Goal: Transaction & Acquisition: Purchase product/service

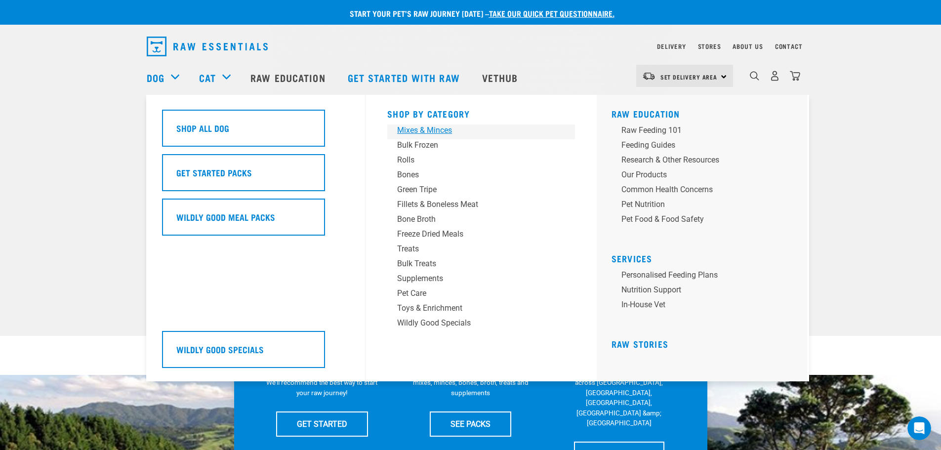
click at [441, 127] on div "Mixes & Minces" at bounding box center [474, 130] width 154 height 12
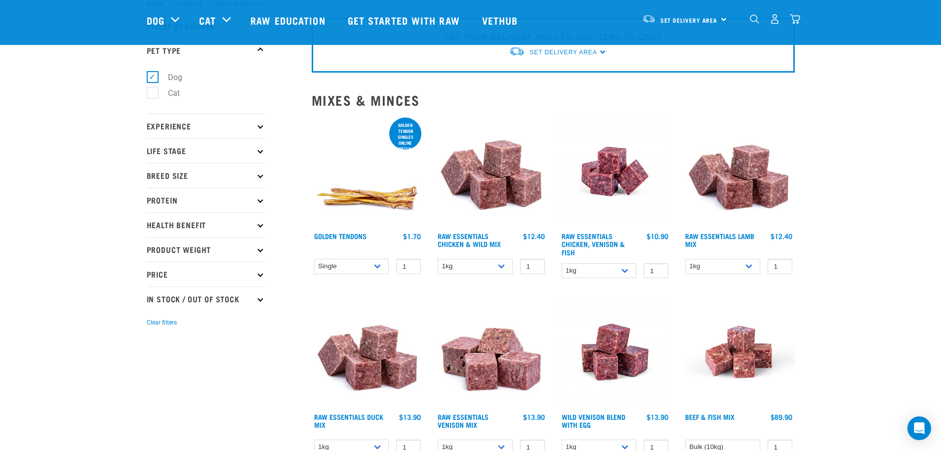
scroll to position [49, 0]
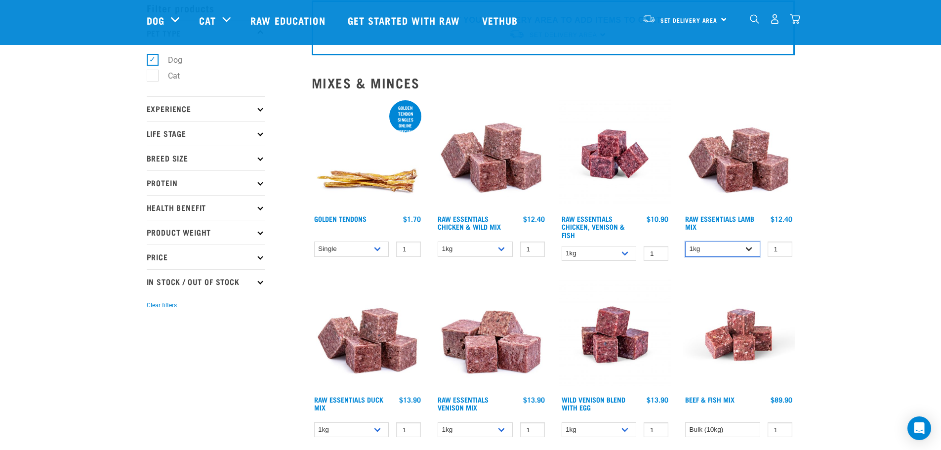
click at [750, 251] on select "1kg 3kg Bulk (10kg)" at bounding box center [722, 249] width 75 height 15
select select "24"
click at [685, 242] on select "1kg 3kg Bulk (10kg)" at bounding box center [722, 249] width 75 height 15
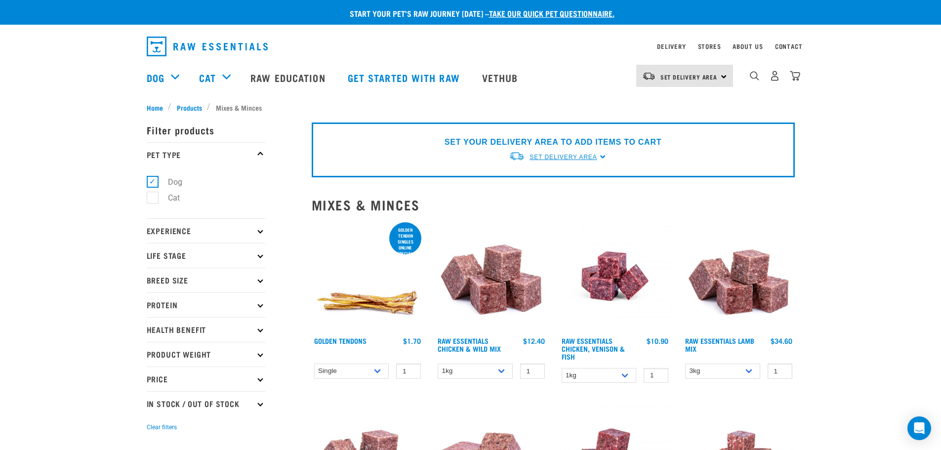
click at [597, 161] on link "Set Delivery Area" at bounding box center [563, 157] width 67 height 9
click at [568, 179] on link "[GEOGRAPHIC_DATA]" at bounding box center [558, 180] width 98 height 16
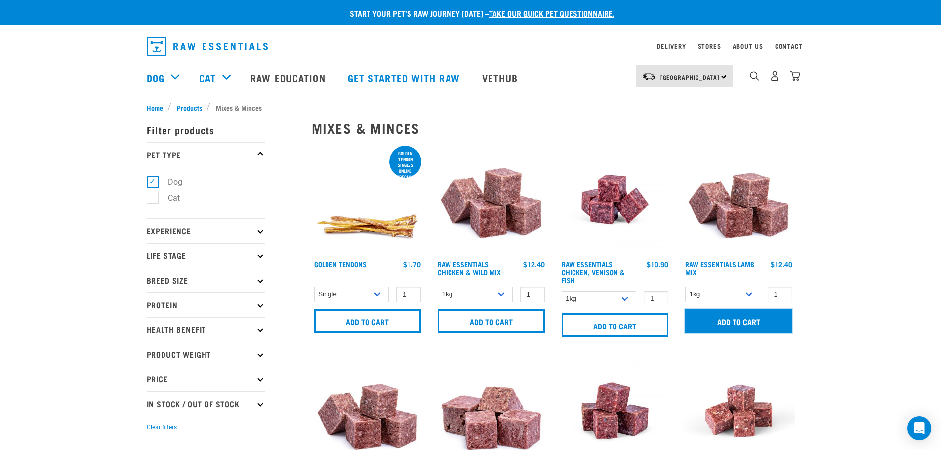
click at [760, 326] on input "Add to cart" at bounding box center [738, 321] width 107 height 24
click at [751, 295] on select "1kg 3kg Bulk (10kg)" at bounding box center [722, 294] width 75 height 15
select select "24"
click at [685, 287] on select "1kg 3kg Bulk (10kg)" at bounding box center [722, 294] width 75 height 15
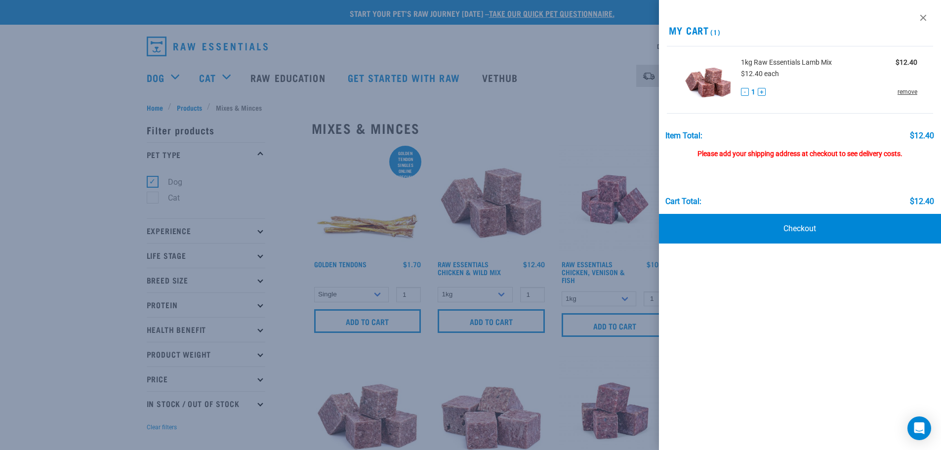
click at [910, 92] on link "remove" at bounding box center [908, 91] width 20 height 9
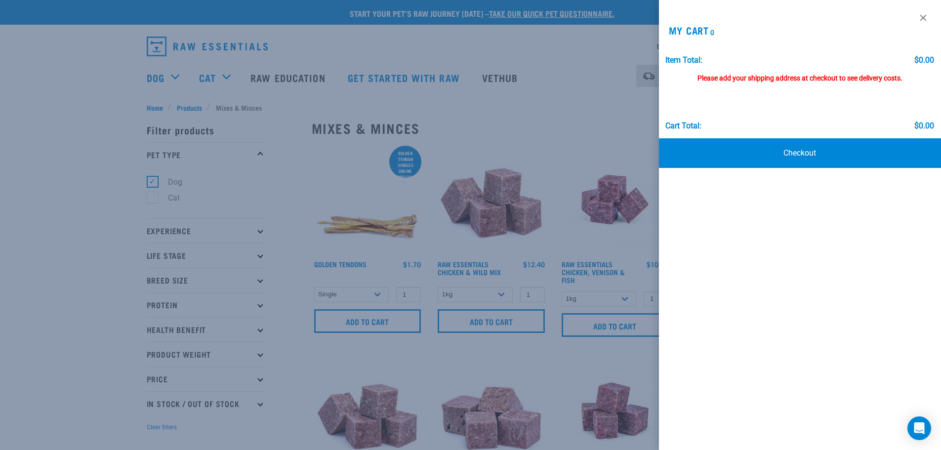
click at [641, 139] on div at bounding box center [470, 225] width 941 height 450
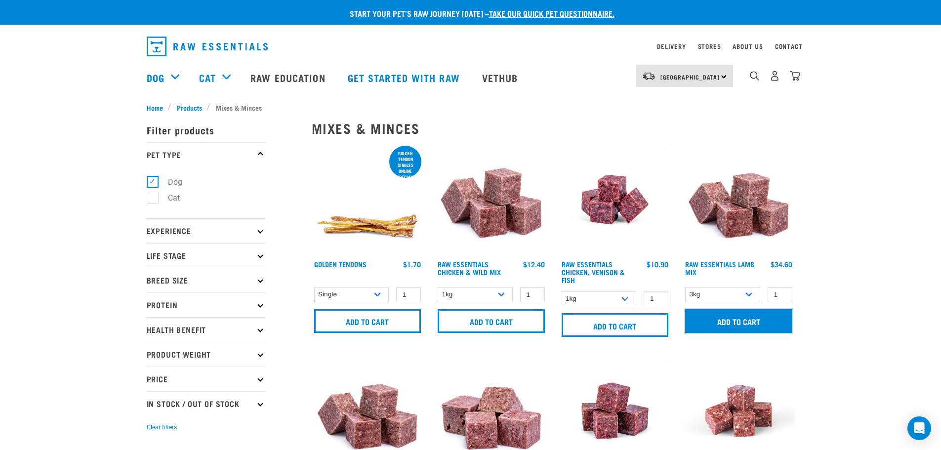
click at [759, 320] on input "Add to cart" at bounding box center [738, 321] width 107 height 24
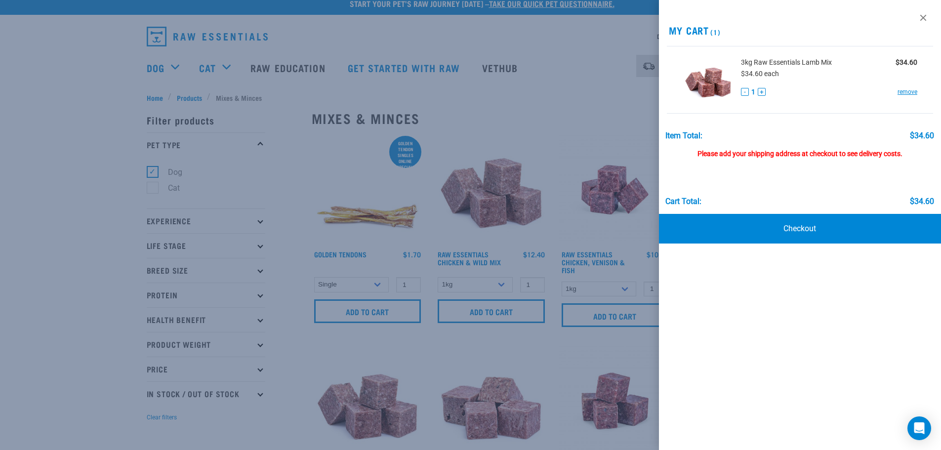
scroll to position [49, 0]
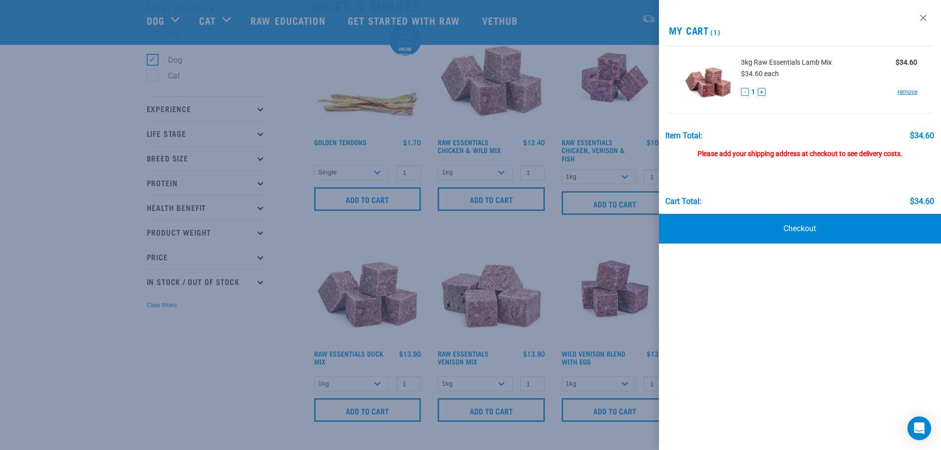
click at [557, 171] on div at bounding box center [470, 225] width 941 height 450
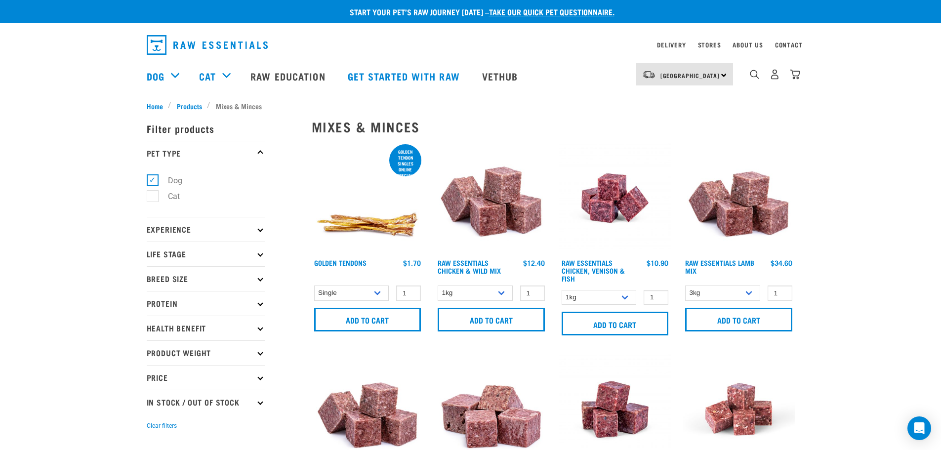
scroll to position [0, 0]
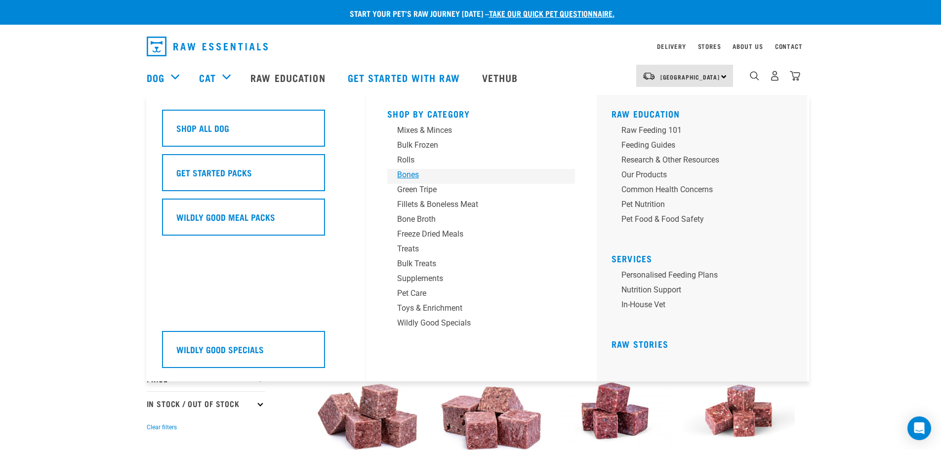
click at [406, 176] on div "Bones" at bounding box center [474, 175] width 154 height 12
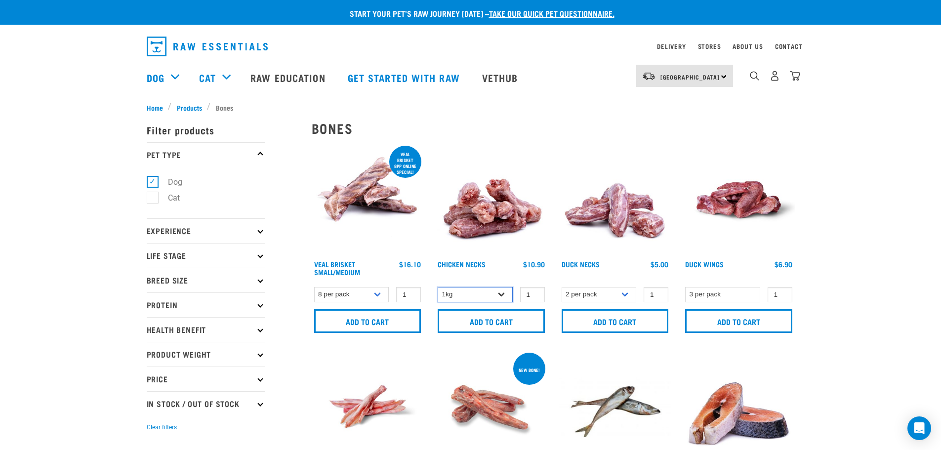
click at [495, 296] on select "1kg 2kg" at bounding box center [475, 294] width 75 height 15
click at [438, 287] on select "1kg 2kg" at bounding box center [475, 294] width 75 height 15
click at [488, 322] on input "Add to cart" at bounding box center [491, 321] width 107 height 24
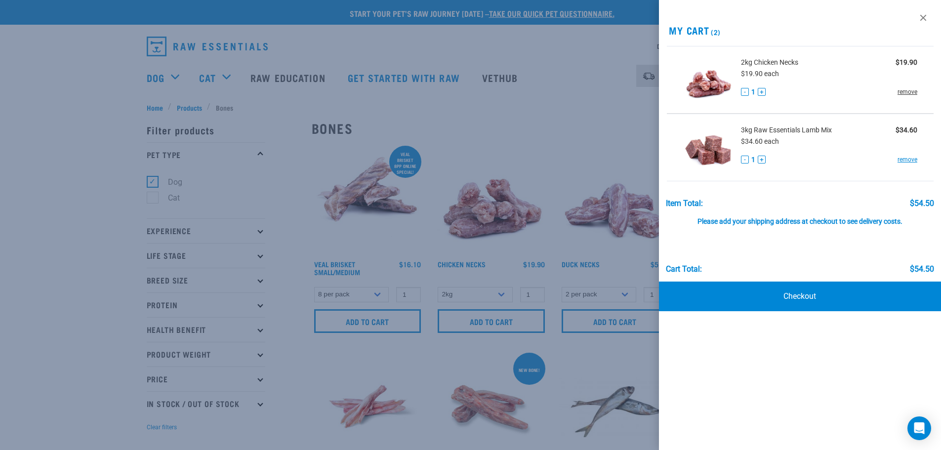
click at [901, 87] on link "remove" at bounding box center [908, 91] width 20 height 9
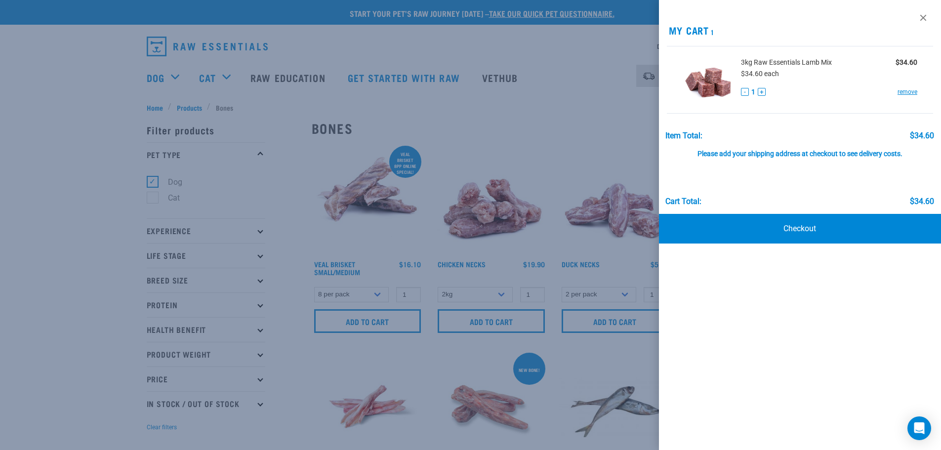
click at [504, 125] on div at bounding box center [470, 225] width 941 height 450
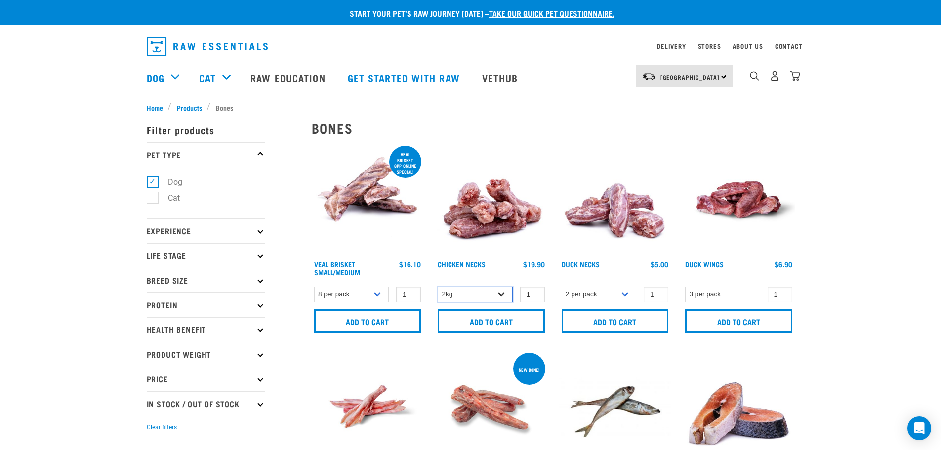
click at [501, 300] on select "1kg 2kg" at bounding box center [475, 294] width 75 height 15
select select "363"
click at [438, 287] on select "1kg 2kg" at bounding box center [475, 294] width 75 height 15
click at [517, 322] on input "Add to cart" at bounding box center [491, 321] width 107 height 24
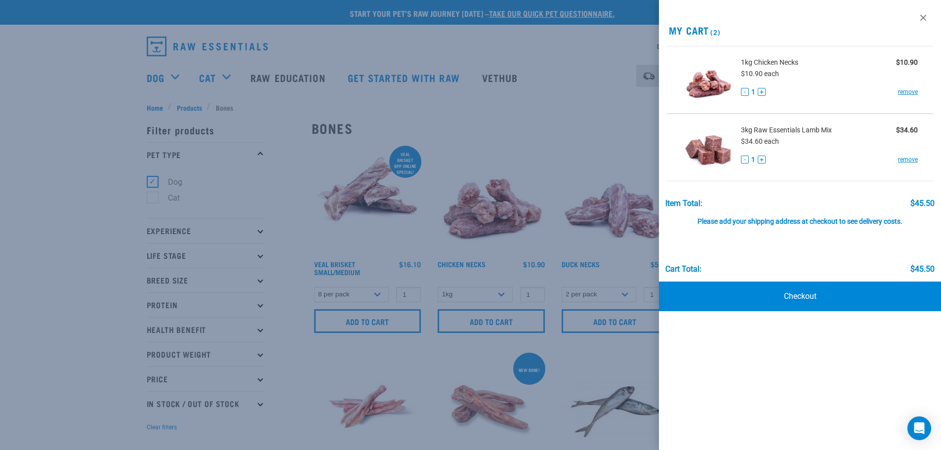
click at [598, 142] on div at bounding box center [470, 225] width 941 height 450
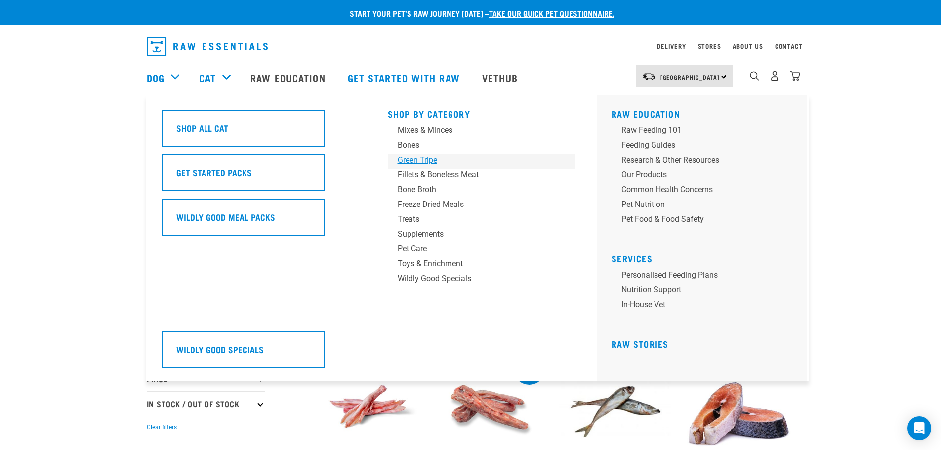
click at [403, 159] on div "Green Tripe" at bounding box center [475, 160] width 154 height 12
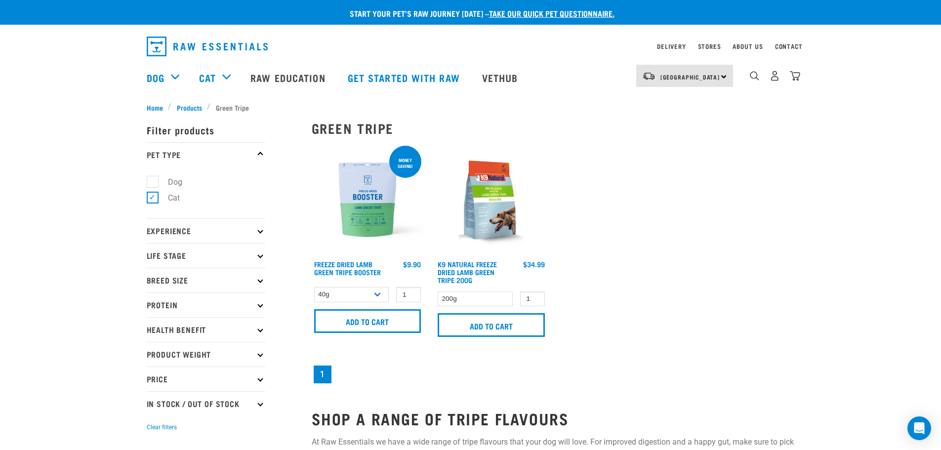
click at [744, 78] on div "2" at bounding box center [767, 78] width 68 height 40
click at [748, 78] on div "2" at bounding box center [767, 78] width 68 height 40
click at [756, 78] on img "dropdown navigation" at bounding box center [754, 75] width 9 height 9
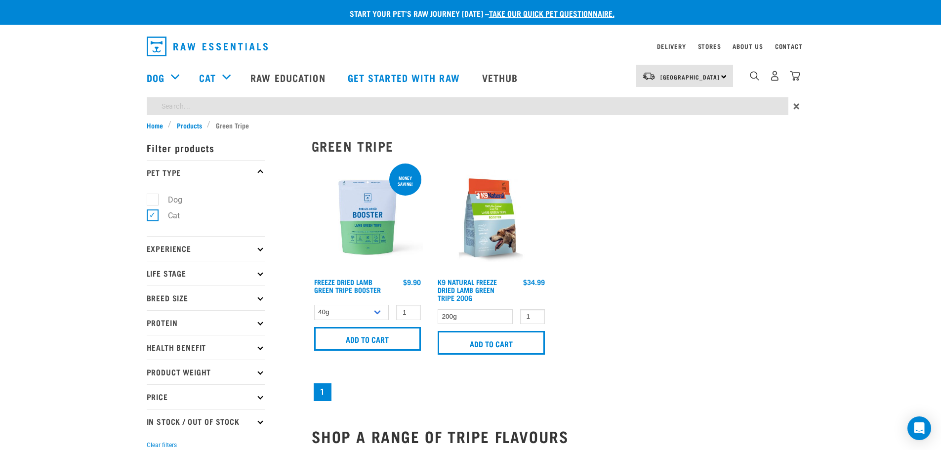
click at [665, 108] on div "Start your pet’s raw journey [DATE] – take our quick pet questionnaire. Deliver…" at bounding box center [470, 309] width 941 height 619
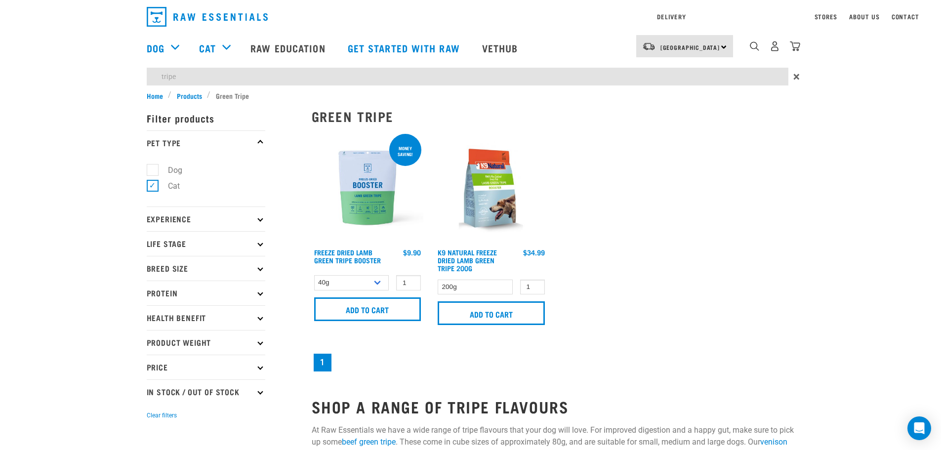
type input "tripe"
click at [190, 94] on div "Start your pet’s raw journey [DATE] – take our quick pet questionnaire. Deliver…" at bounding box center [470, 294] width 941 height 589
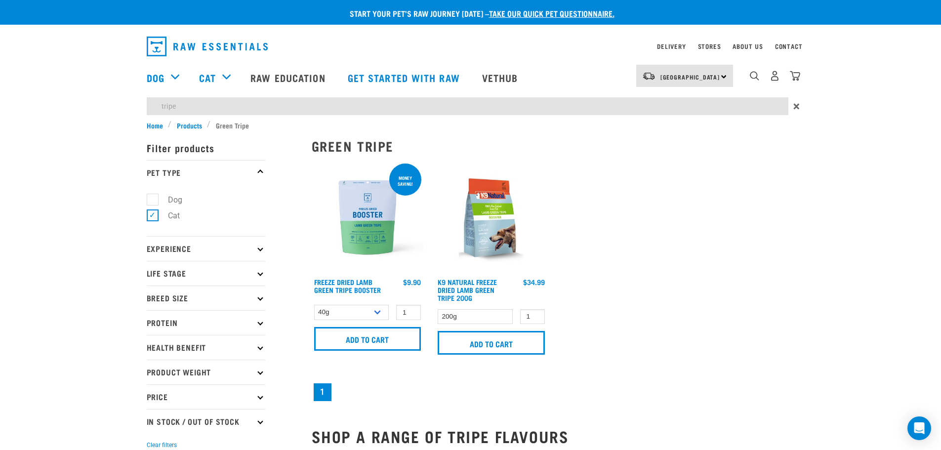
click at [152, 201] on label "Dog" at bounding box center [169, 200] width 34 height 12
click at [151, 201] on input "Dog" at bounding box center [150, 198] width 6 height 6
checkbox input "true"
click at [152, 211] on label "Cat" at bounding box center [168, 215] width 32 height 12
click at [152, 211] on input "Cat" at bounding box center [150, 214] width 6 height 6
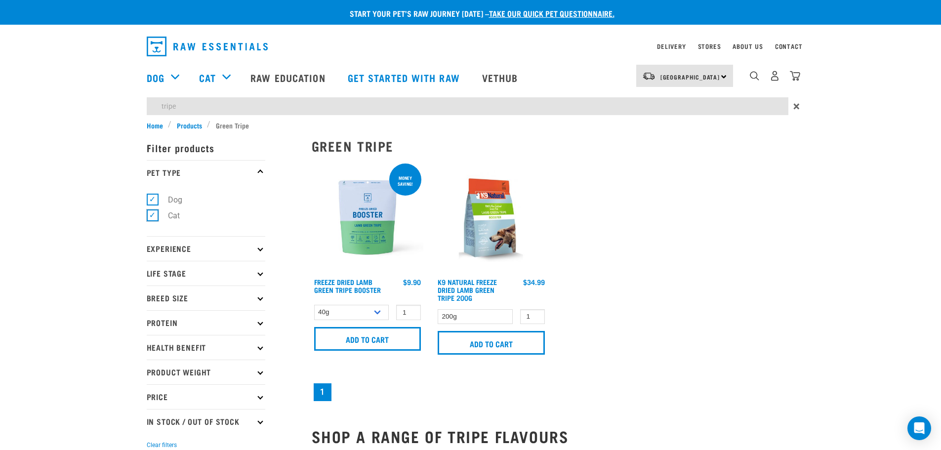
checkbox input "false"
click at [196, 121] on span "Products" at bounding box center [189, 125] width 25 height 10
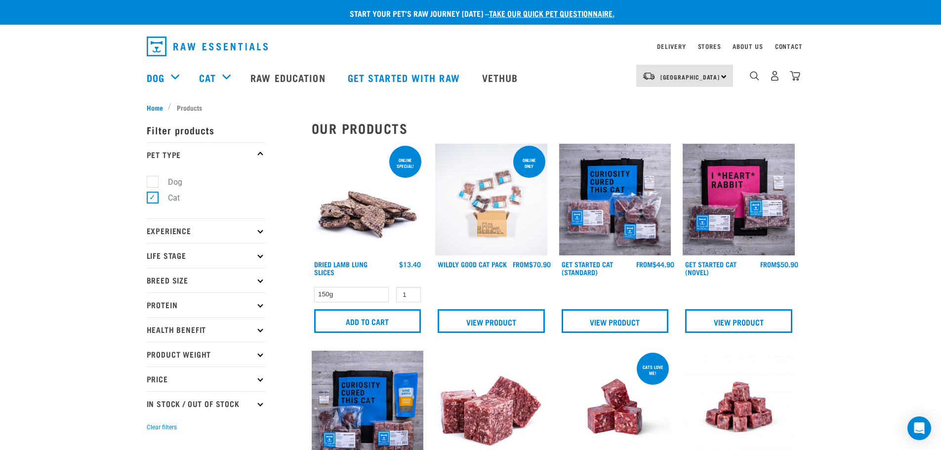
click at [156, 181] on label "Dog" at bounding box center [169, 182] width 34 height 12
click at [153, 181] on input "Dog" at bounding box center [150, 180] width 6 height 6
checkbox input "true"
click at [153, 196] on label "Cat" at bounding box center [168, 198] width 32 height 12
click at [153, 196] on input "Cat" at bounding box center [150, 196] width 6 height 6
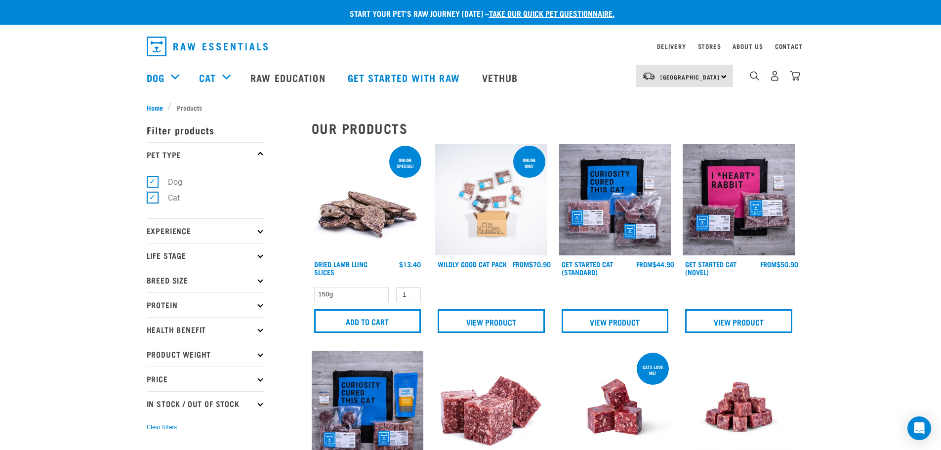
checkbox input "false"
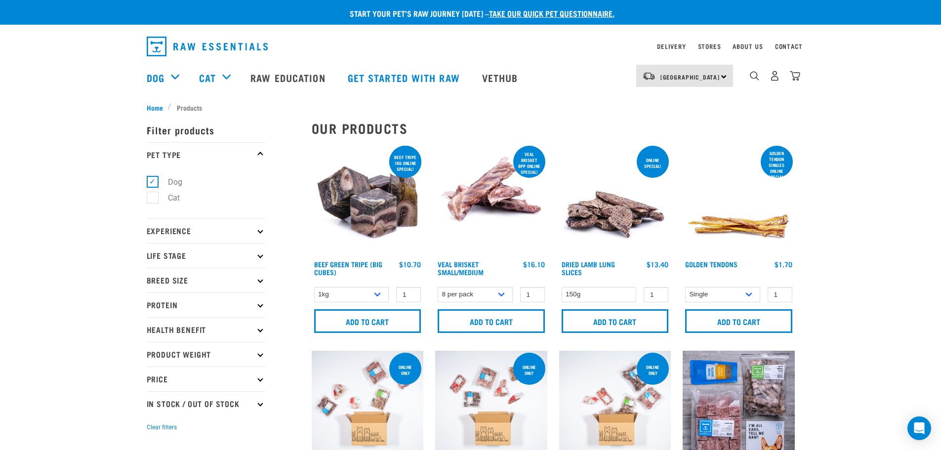
scroll to position [49, 0]
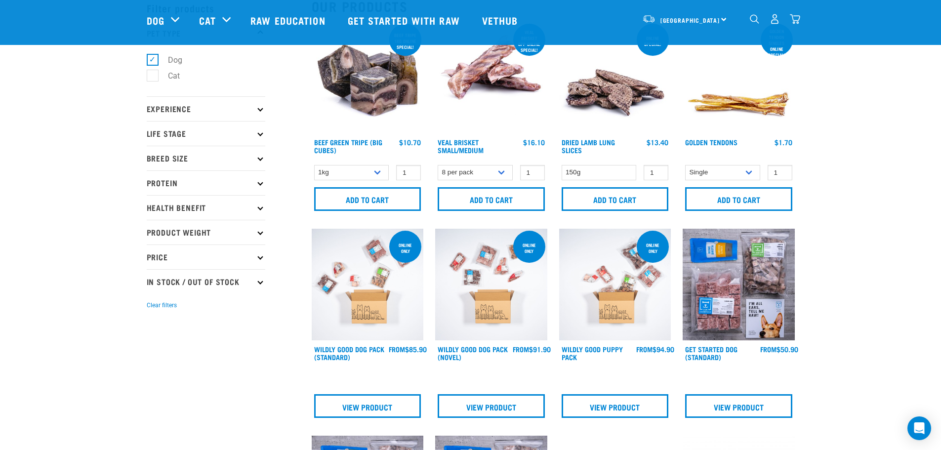
click at [235, 191] on p "Protein" at bounding box center [206, 182] width 119 height 25
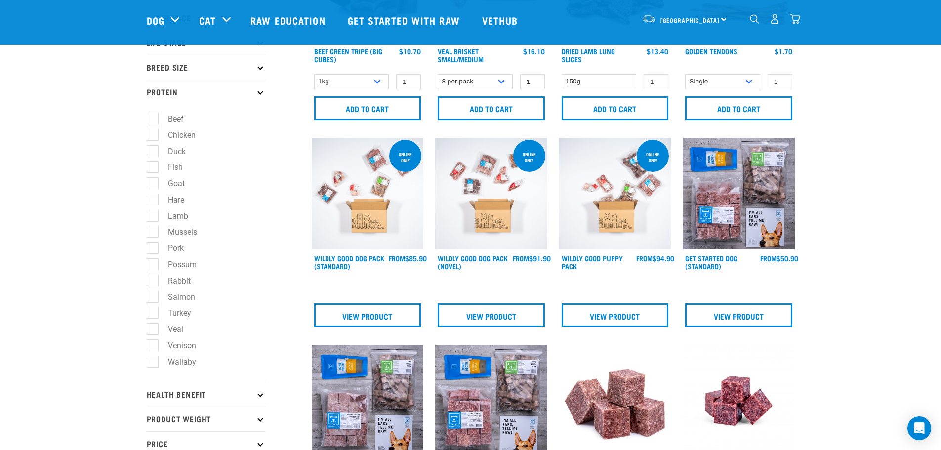
scroll to position [148, 0]
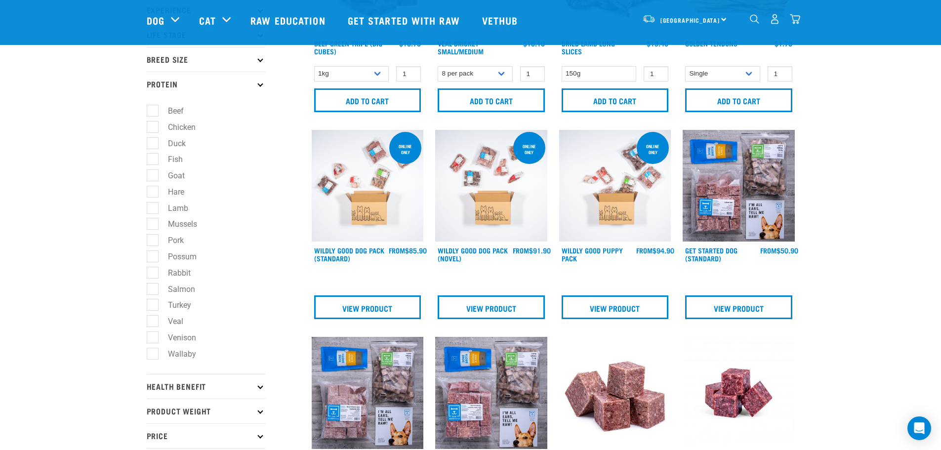
click at [154, 109] on label "Beef" at bounding box center [170, 111] width 36 height 12
click at [153, 109] on input "Beef" at bounding box center [150, 109] width 6 height 6
checkbox input "true"
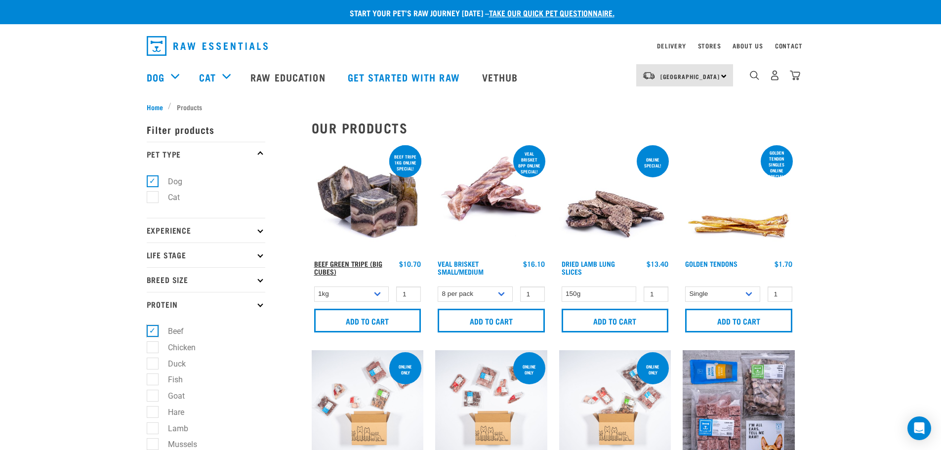
scroll to position [0, 0]
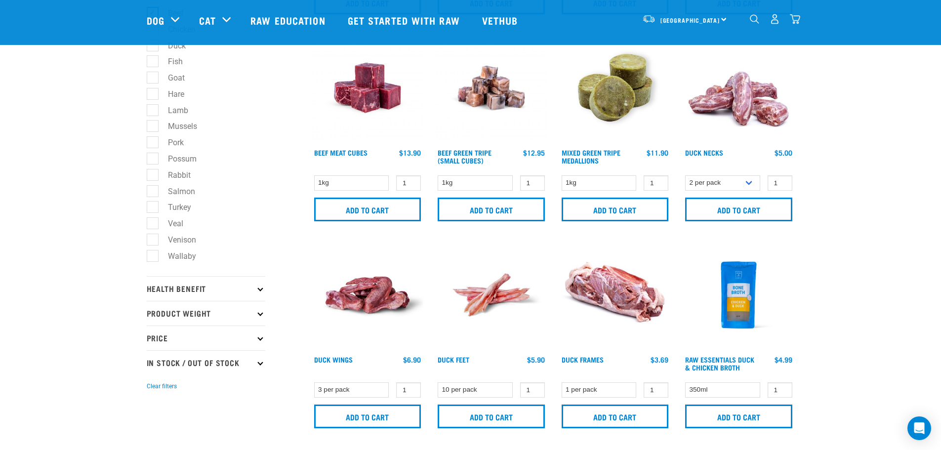
scroll to position [198, 0]
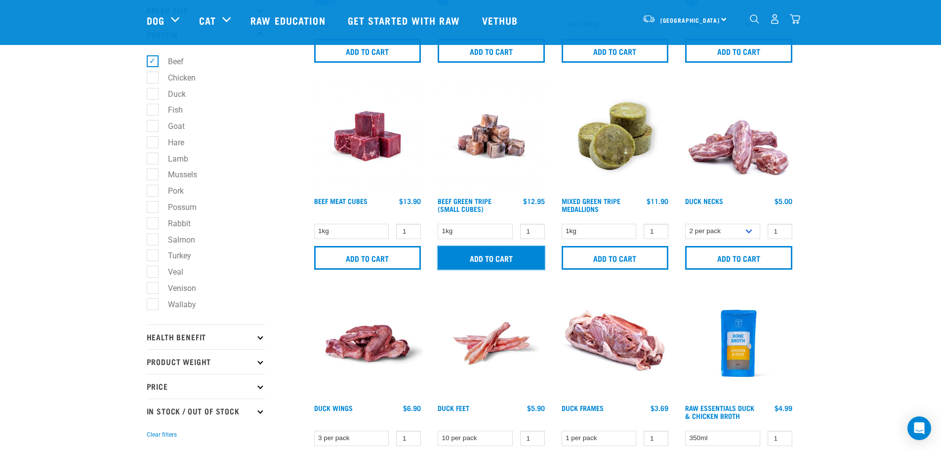
click at [505, 264] on input "Add to cart" at bounding box center [491, 258] width 107 height 24
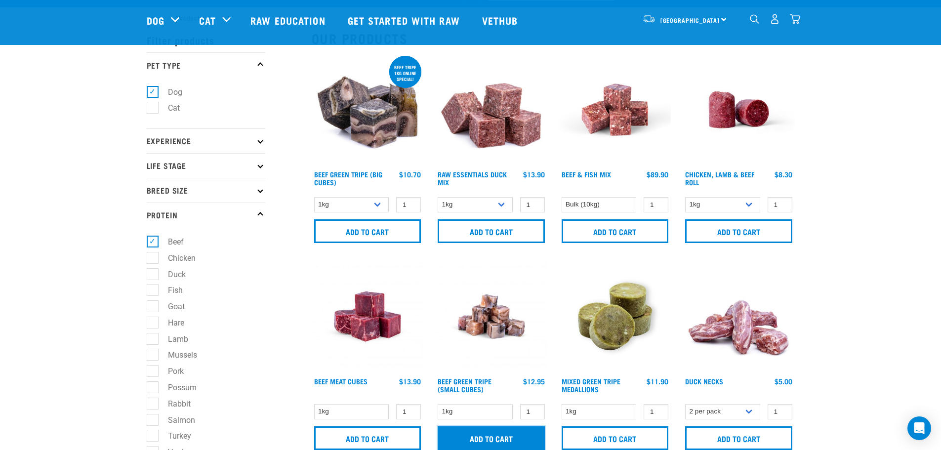
scroll to position [0, 0]
